Goal: Task Accomplishment & Management: Manage account settings

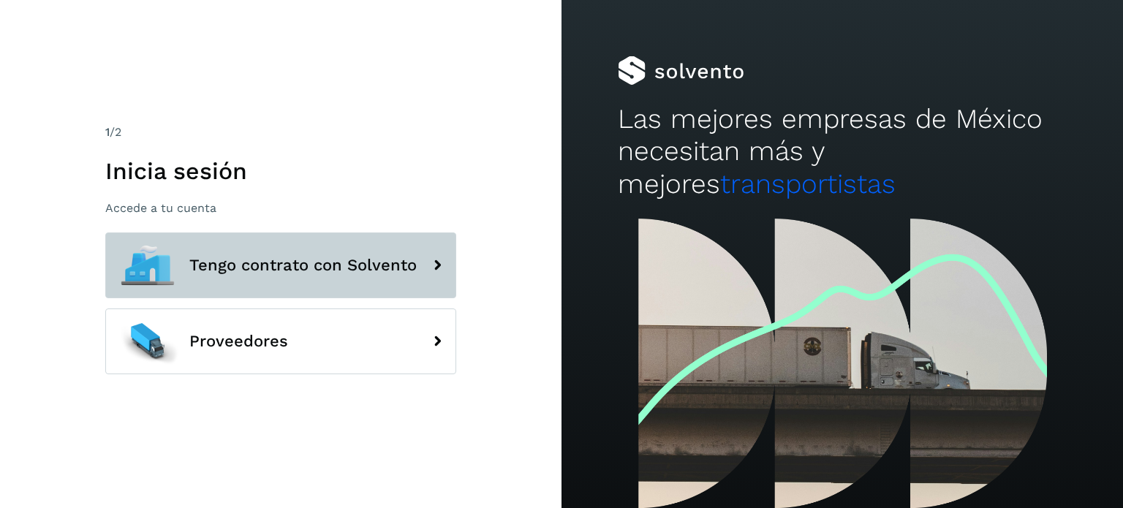
click at [247, 240] on button "Tengo contrato con Solvento" at bounding box center [280, 265] width 351 height 66
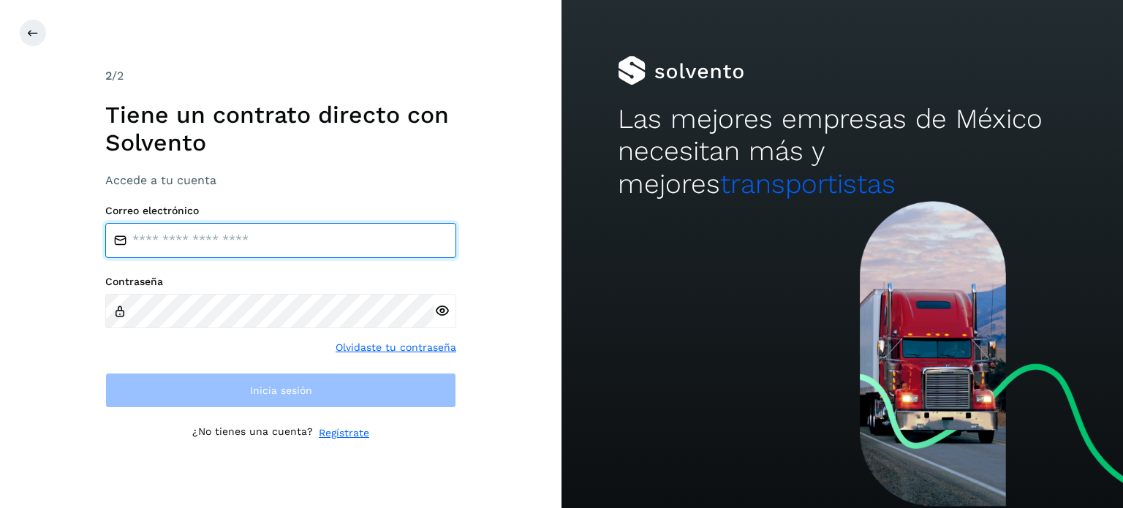
click at [227, 230] on input "email" at bounding box center [280, 240] width 351 height 35
type input "**********"
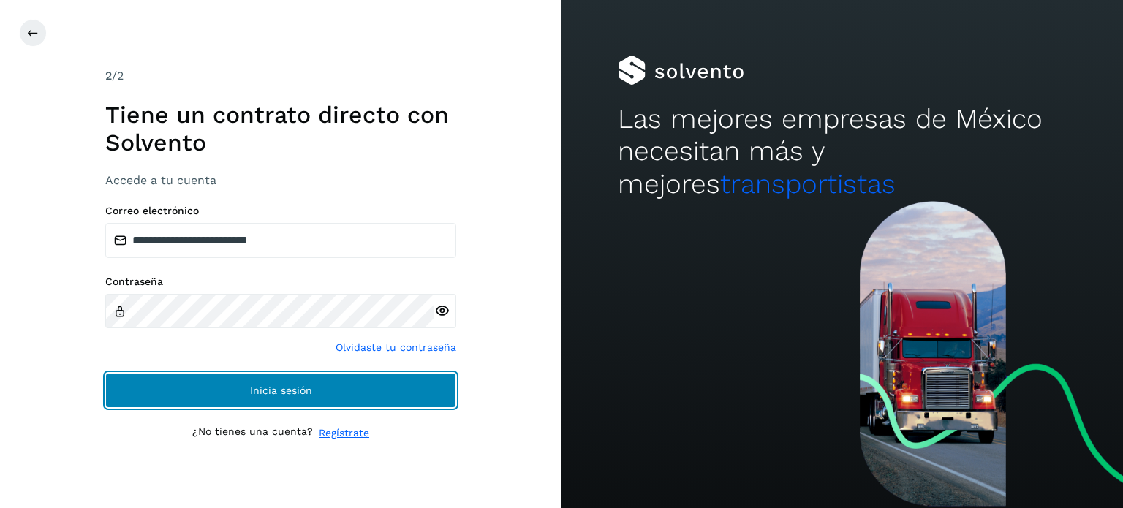
click at [280, 397] on button "Inicia sesión" at bounding box center [280, 390] width 351 height 35
